Goal: Transaction & Acquisition: Register for event/course

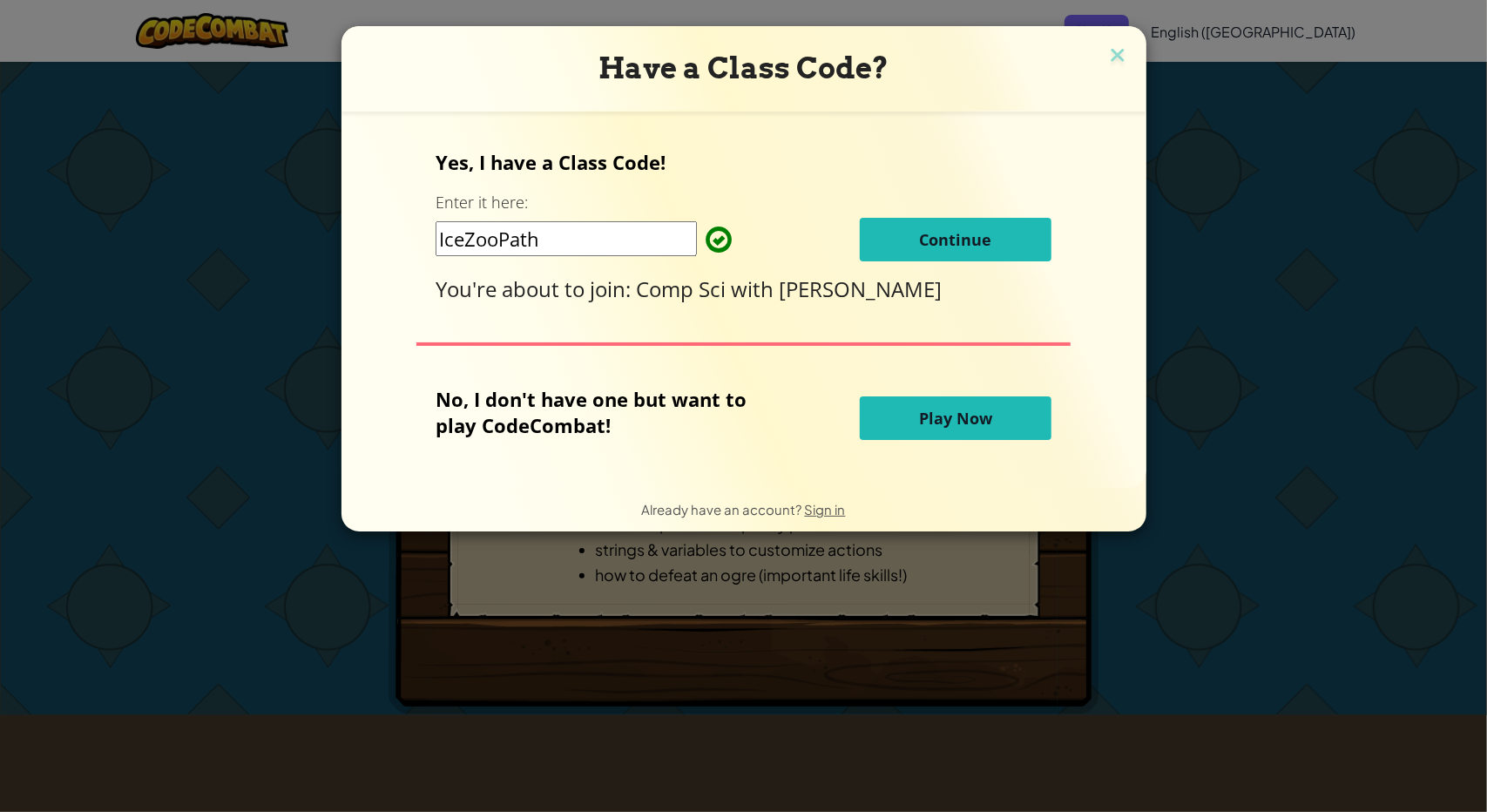
click at [951, 214] on div "Yes, I have a Class Code! Enter it here: IceZooPath Continue You're about to jo…" at bounding box center [743, 226] width 616 height 155
click at [953, 225] on button "Continue" at bounding box center [955, 239] width 192 height 44
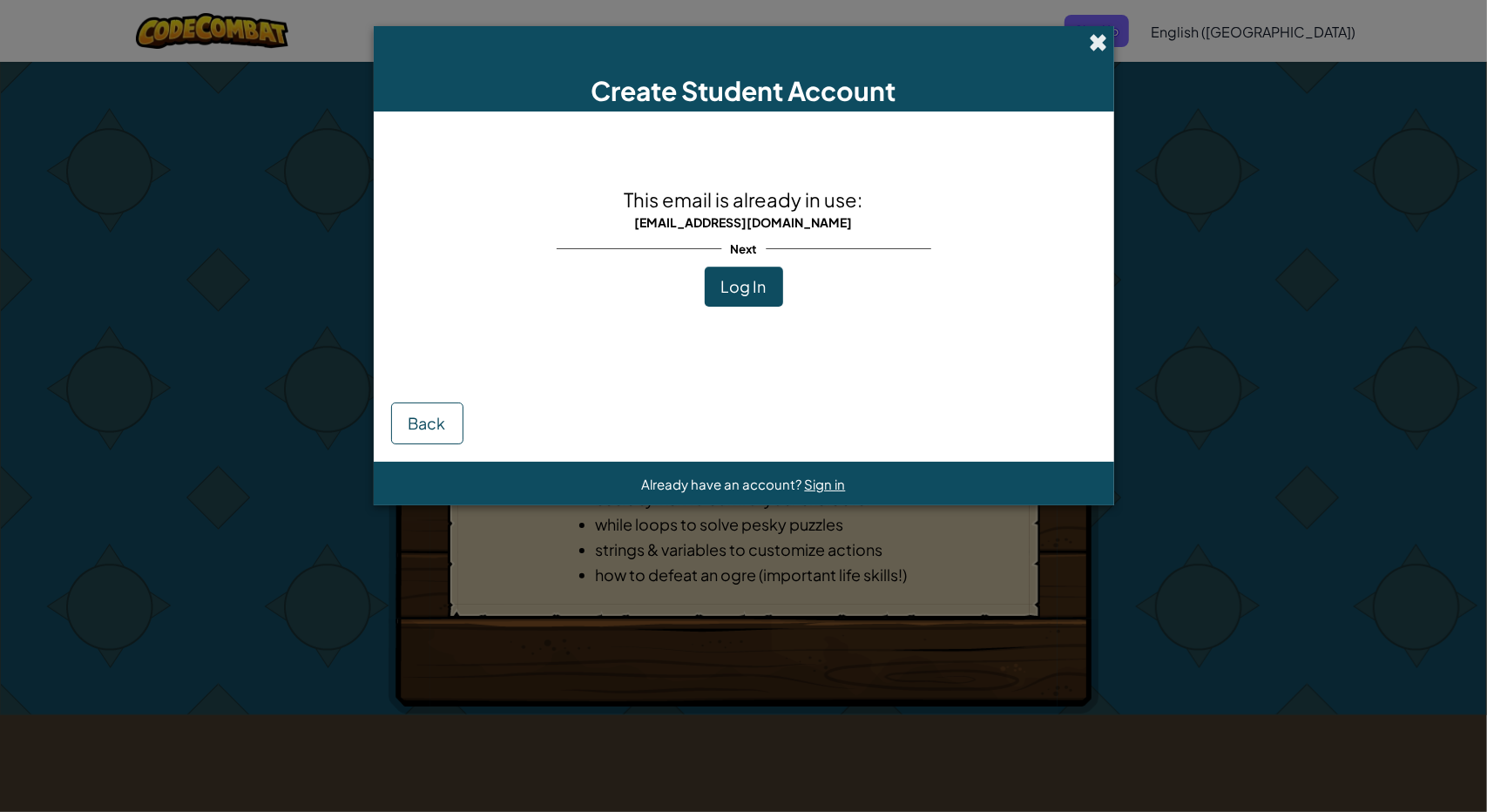
click at [1089, 37] on div "Create Student Account" at bounding box center [744, 68] width 741 height 85
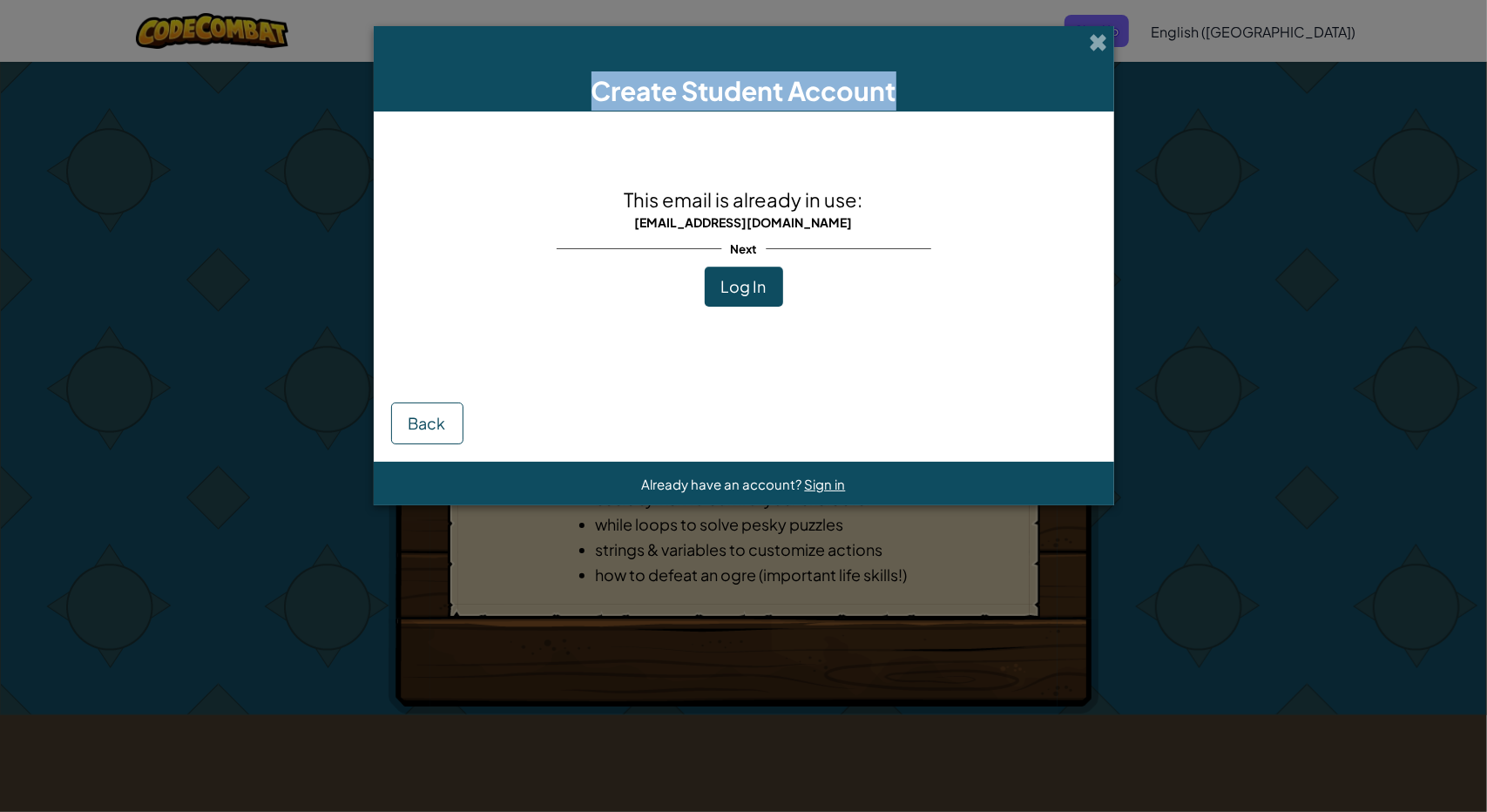
click at [785, 280] on div "This email is already in use: [EMAIL_ADDRESS][DOMAIN_NAME] Next Log In" at bounding box center [744, 245] width 374 height 234
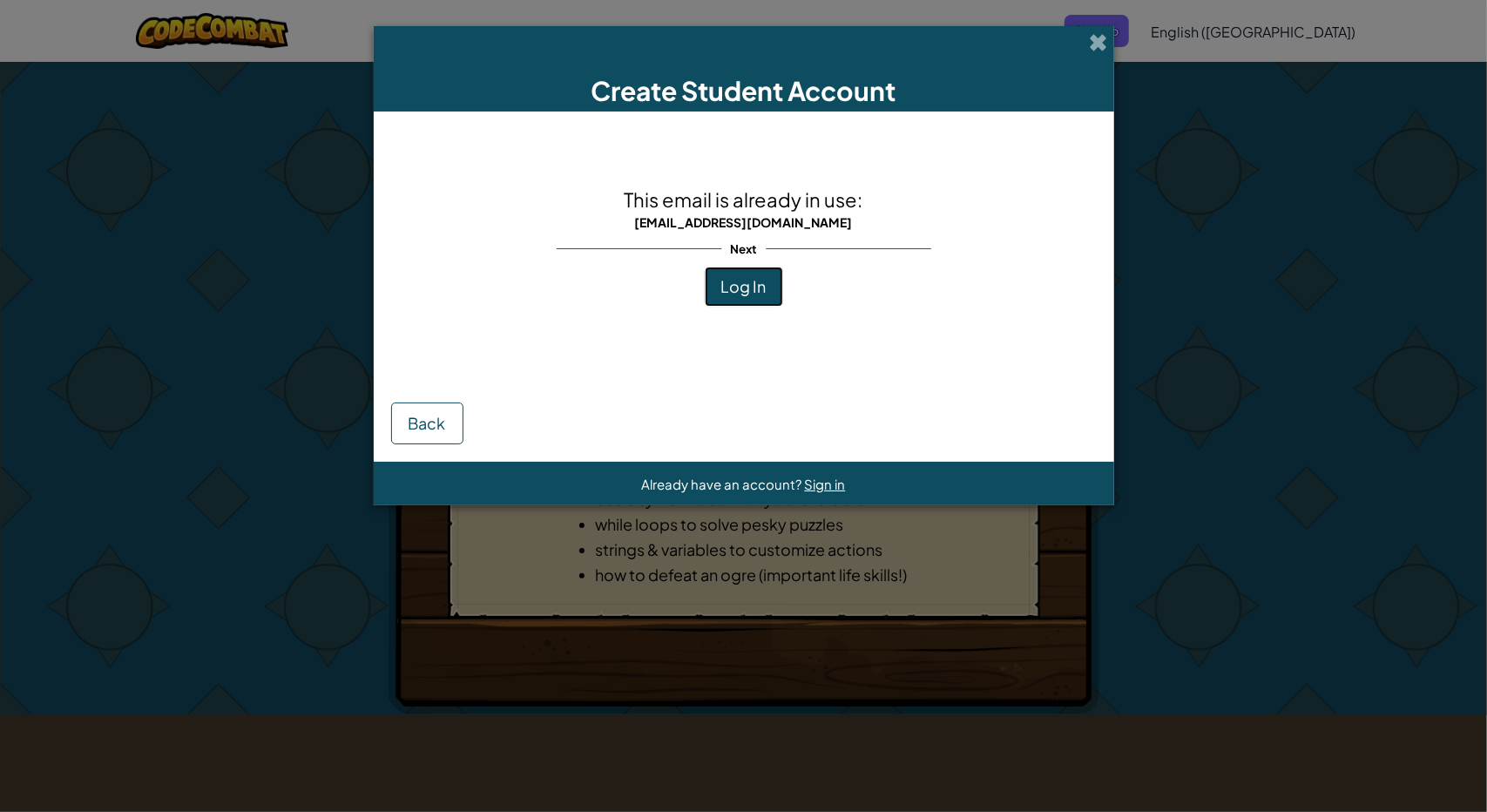
click at [770, 281] on button "Log In" at bounding box center [744, 286] width 78 height 40
